Goal: Information Seeking & Learning: Learn about a topic

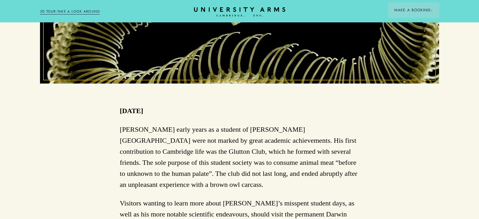
scroll to position [315, 0]
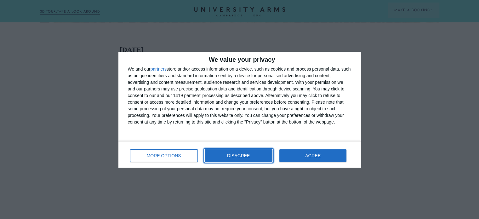
click at [221, 161] on button "DISAGREE" at bounding box center [239, 155] width 68 height 13
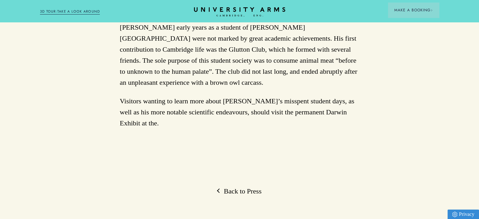
scroll to position [410, 0]
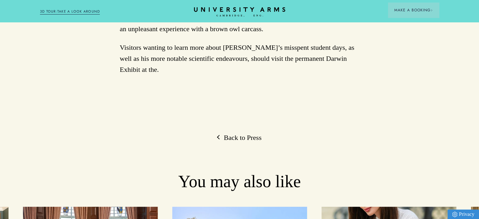
click at [301, 98] on div "Back to Press [PERSON_NAME] Glutton Club [DATE] [PERSON_NAME] early years as a …" at bounding box center [239, 21] width 479 height 746
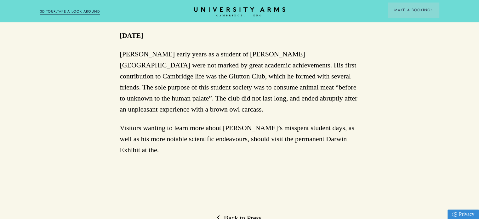
scroll to position [315, 0]
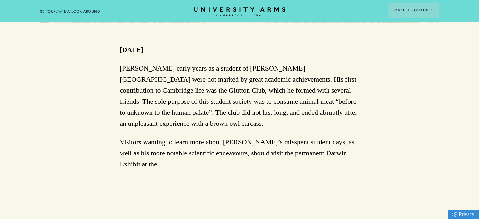
click at [327, 55] on div "[DATE]" at bounding box center [240, 49] width 240 height 11
drag, startPoint x: 212, startPoint y: 84, endPoint x: 294, endPoint y: 83, distance: 81.6
click at [294, 85] on p "[PERSON_NAME] early years as a student of [PERSON_NAME][GEOGRAPHIC_DATA] were n…" at bounding box center [240, 96] width 240 height 67
drag, startPoint x: 293, startPoint y: 83, endPoint x: 216, endPoint y: 74, distance: 76.8
click at [292, 83] on p "[PERSON_NAME] early years as a student of [PERSON_NAME][GEOGRAPHIC_DATA] were n…" at bounding box center [240, 96] width 240 height 67
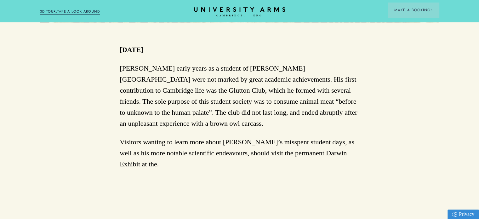
click at [196, 84] on p "[PERSON_NAME] early years as a student of [PERSON_NAME][GEOGRAPHIC_DATA] were n…" at bounding box center [240, 96] width 240 height 67
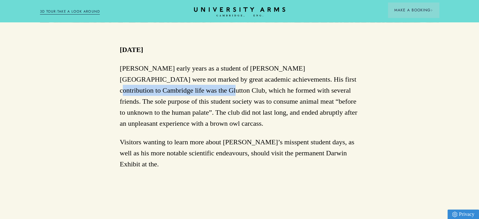
drag, startPoint x: 282, startPoint y: 87, endPoint x: 393, endPoint y: 82, distance: 111.0
click at [397, 84] on div "Back to Press [PERSON_NAME] Glutton Club [DATE] [PERSON_NAME] early years as a …" at bounding box center [239, 116] width 479 height 746
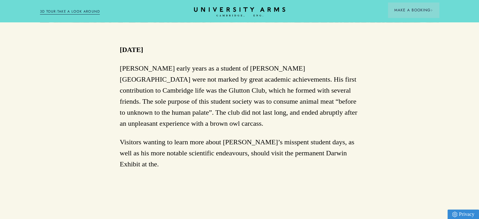
click at [221, 90] on p "[PERSON_NAME] early years as a student of [PERSON_NAME][GEOGRAPHIC_DATA] were n…" at bounding box center [240, 96] width 240 height 67
drag, startPoint x: 276, startPoint y: 92, endPoint x: 324, endPoint y: 85, distance: 49.0
click at [324, 85] on p "[PERSON_NAME] early years as a student of [PERSON_NAME][GEOGRAPHIC_DATA] were n…" at bounding box center [240, 96] width 240 height 67
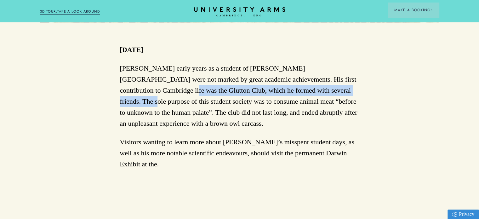
click at [324, 85] on p "[PERSON_NAME] early years as a student of [PERSON_NAME][GEOGRAPHIC_DATA] were n…" at bounding box center [240, 96] width 240 height 67
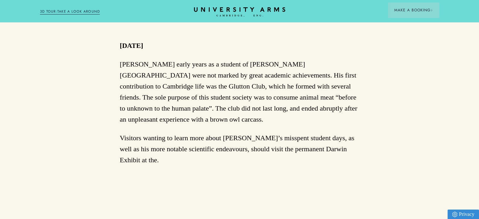
scroll to position [347, 0]
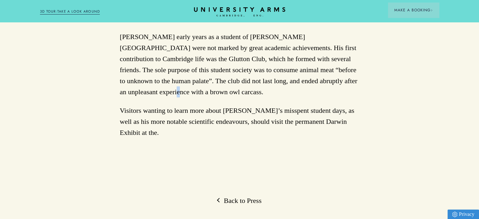
click at [295, 84] on p "[PERSON_NAME] early years as a student of [PERSON_NAME][GEOGRAPHIC_DATA] were n…" at bounding box center [240, 64] width 240 height 67
drag, startPoint x: 292, startPoint y: 84, endPoint x: 283, endPoint y: 88, distance: 9.9
click at [287, 87] on p "[PERSON_NAME] early years as a student of [PERSON_NAME][GEOGRAPHIC_DATA] were n…" at bounding box center [240, 64] width 240 height 67
click at [236, 88] on p "[PERSON_NAME] early years as a student of [PERSON_NAME][GEOGRAPHIC_DATA] were n…" at bounding box center [240, 64] width 240 height 67
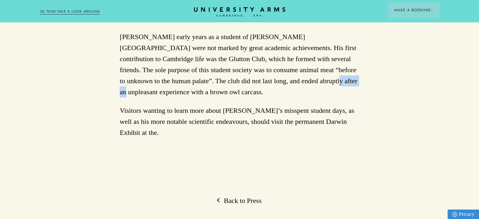
click at [237, 89] on div "[PERSON_NAME] early years as a student of [PERSON_NAME][GEOGRAPHIC_DATA] were n…" at bounding box center [240, 84] width 240 height 107
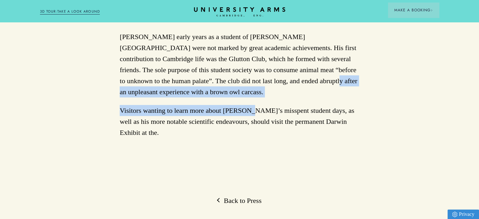
click at [242, 84] on p "[PERSON_NAME] early years as a student of [PERSON_NAME][GEOGRAPHIC_DATA] were n…" at bounding box center [240, 64] width 240 height 67
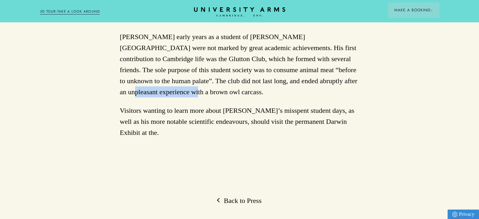
drag, startPoint x: 252, startPoint y: 82, endPoint x: 310, endPoint y: 79, distance: 58.4
click at [316, 79] on p "[PERSON_NAME] early years as a student of [PERSON_NAME][GEOGRAPHIC_DATA] were n…" at bounding box center [240, 64] width 240 height 67
click at [310, 79] on p "[PERSON_NAME] early years as a student of [PERSON_NAME][GEOGRAPHIC_DATA] were n…" at bounding box center [240, 64] width 240 height 67
drag, startPoint x: 266, startPoint y: 81, endPoint x: 336, endPoint y: 84, distance: 70.4
click at [336, 84] on p "[PERSON_NAME] early years as a student of [PERSON_NAME][GEOGRAPHIC_DATA] were n…" at bounding box center [240, 64] width 240 height 67
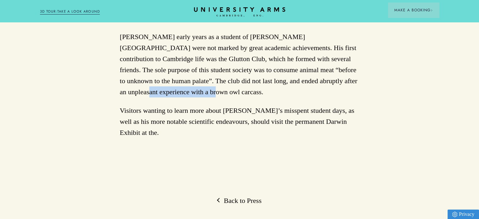
click at [332, 83] on p "[PERSON_NAME] early years as a student of [PERSON_NAME][GEOGRAPHIC_DATA] were n…" at bounding box center [240, 64] width 240 height 67
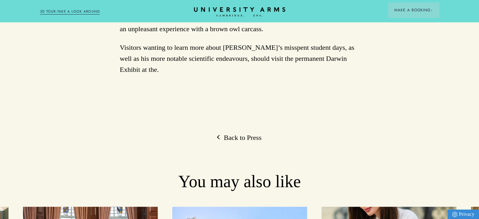
click at [343, 85] on div "Back to Press [PERSON_NAME] Glutton Club [DATE] [PERSON_NAME] early years as a …" at bounding box center [239, 21] width 479 height 746
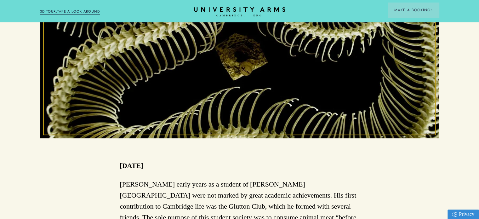
scroll to position [189, 0]
